Goal: Task Accomplishment & Management: Use online tool/utility

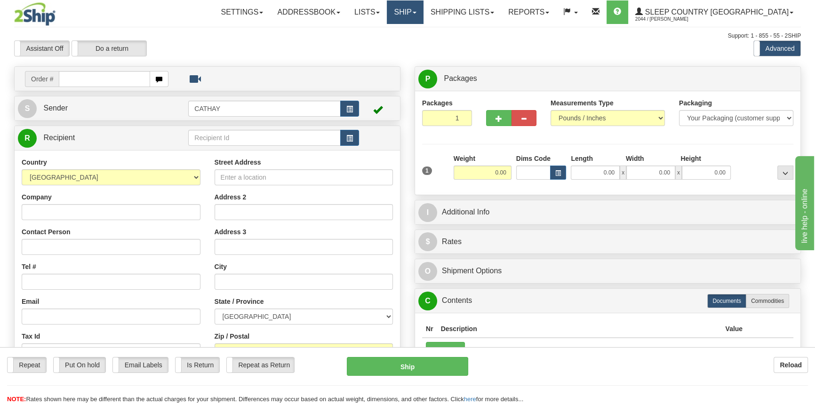
click at [423, 20] on link "Ship" at bounding box center [405, 12] width 36 height 24
click at [423, 33] on link "Ship Screen" at bounding box center [380, 33] width 85 height 12
click at [423, 10] on link "Ship" at bounding box center [405, 12] width 36 height 24
click at [423, 16] on link "Ship" at bounding box center [405, 12] width 36 height 24
click at [414, 47] on span "OnHold / Order Queue" at bounding box center [380, 45] width 66 height 8
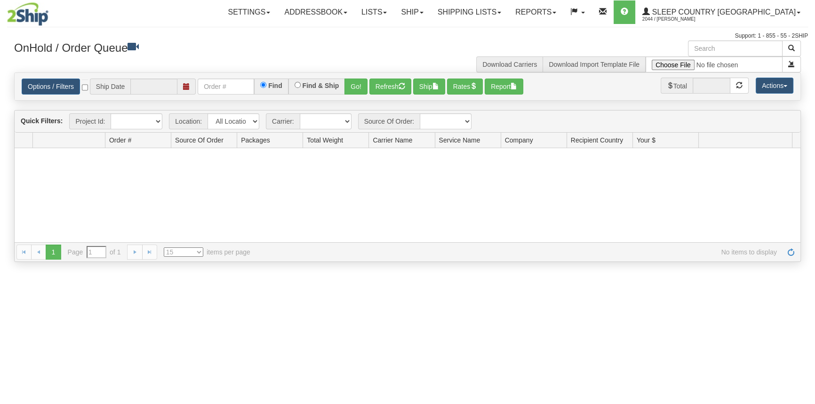
type input "[DATE]"
